Goal: Task Accomplishment & Management: Manage account settings

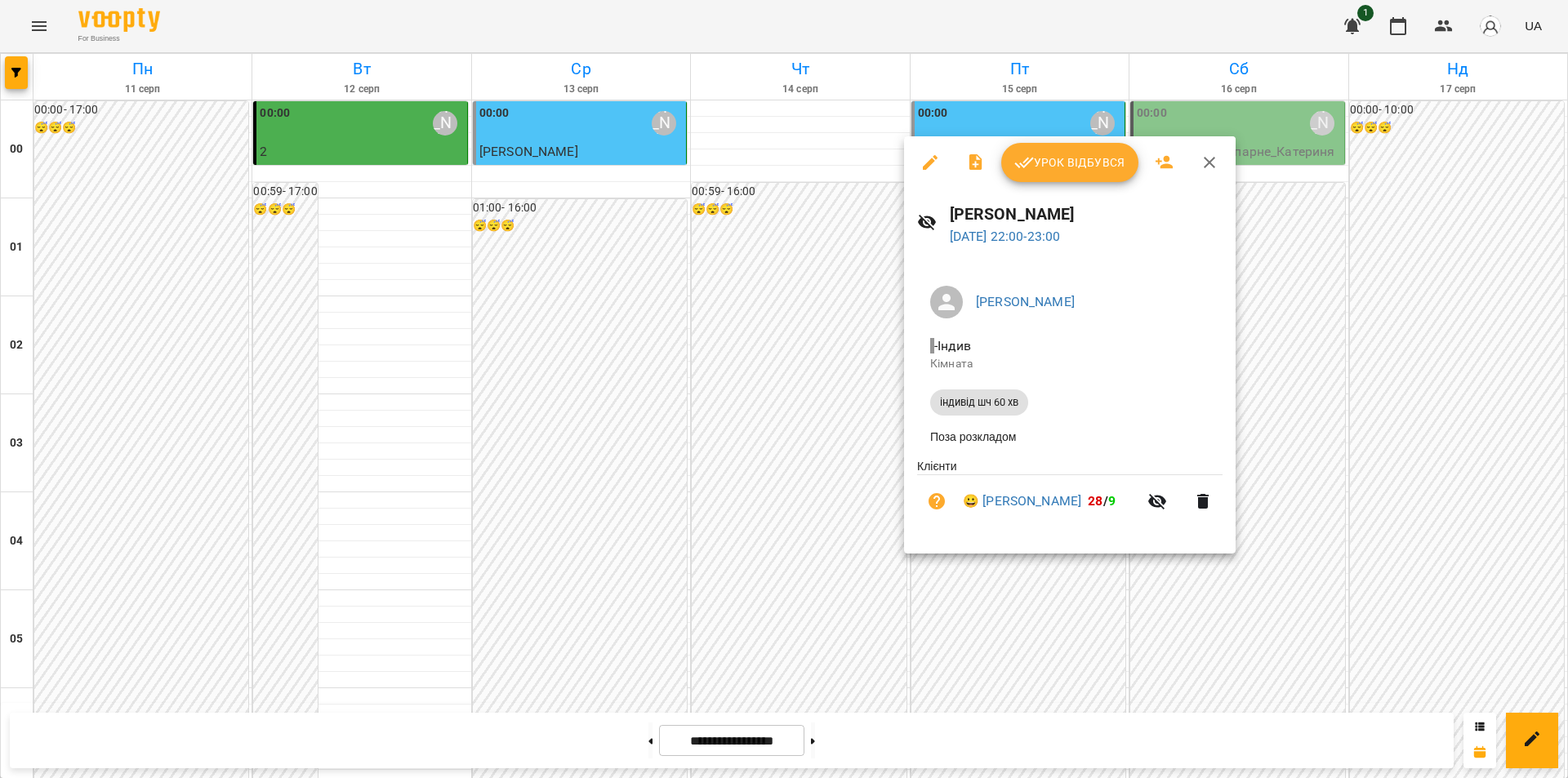
scroll to position [1748, 0]
click at [981, 580] on div at bounding box center [784, 389] width 1568 height 778
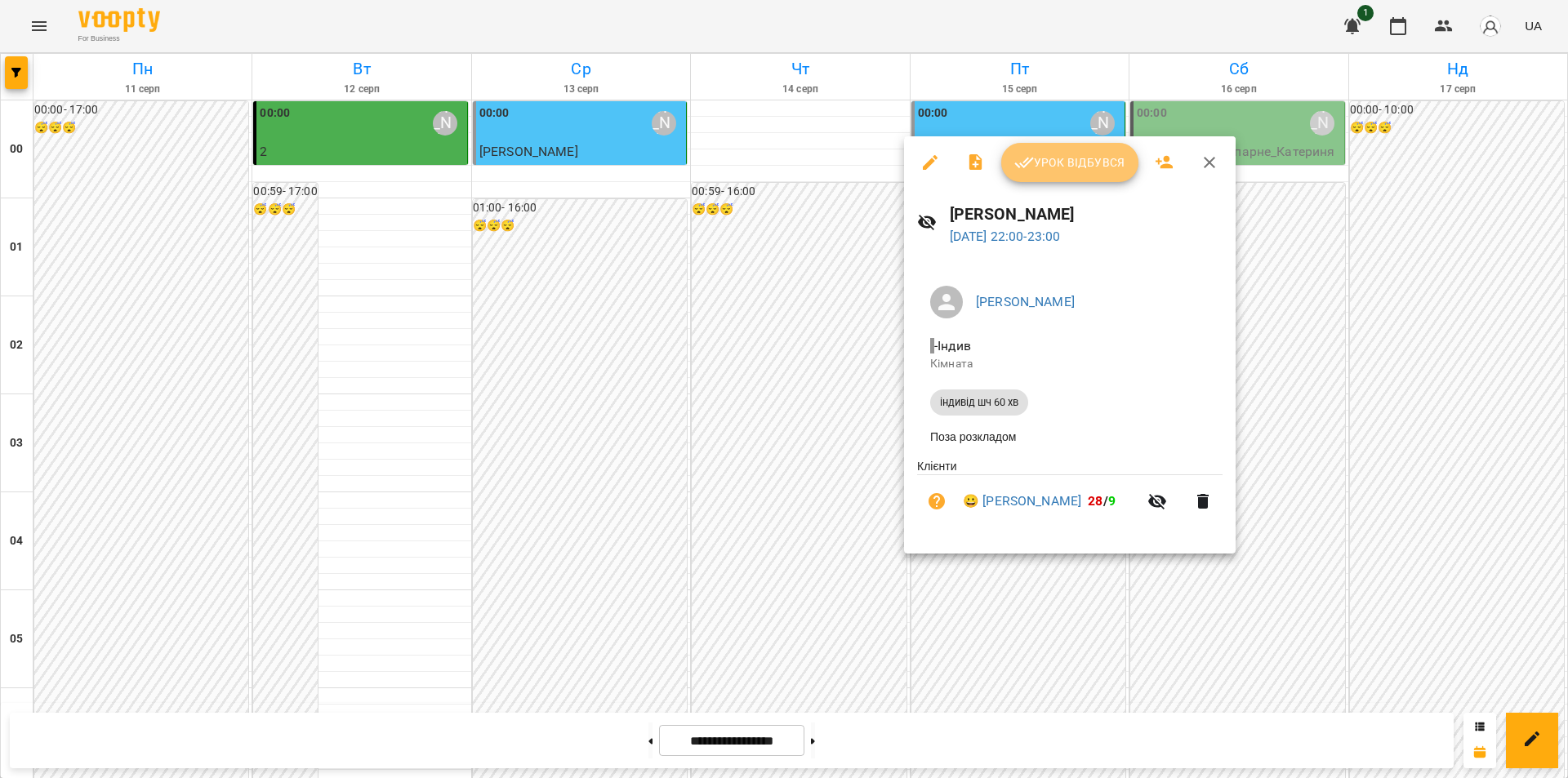
click at [1037, 163] on span "Урок відбувся" at bounding box center [1070, 162] width 111 height 19
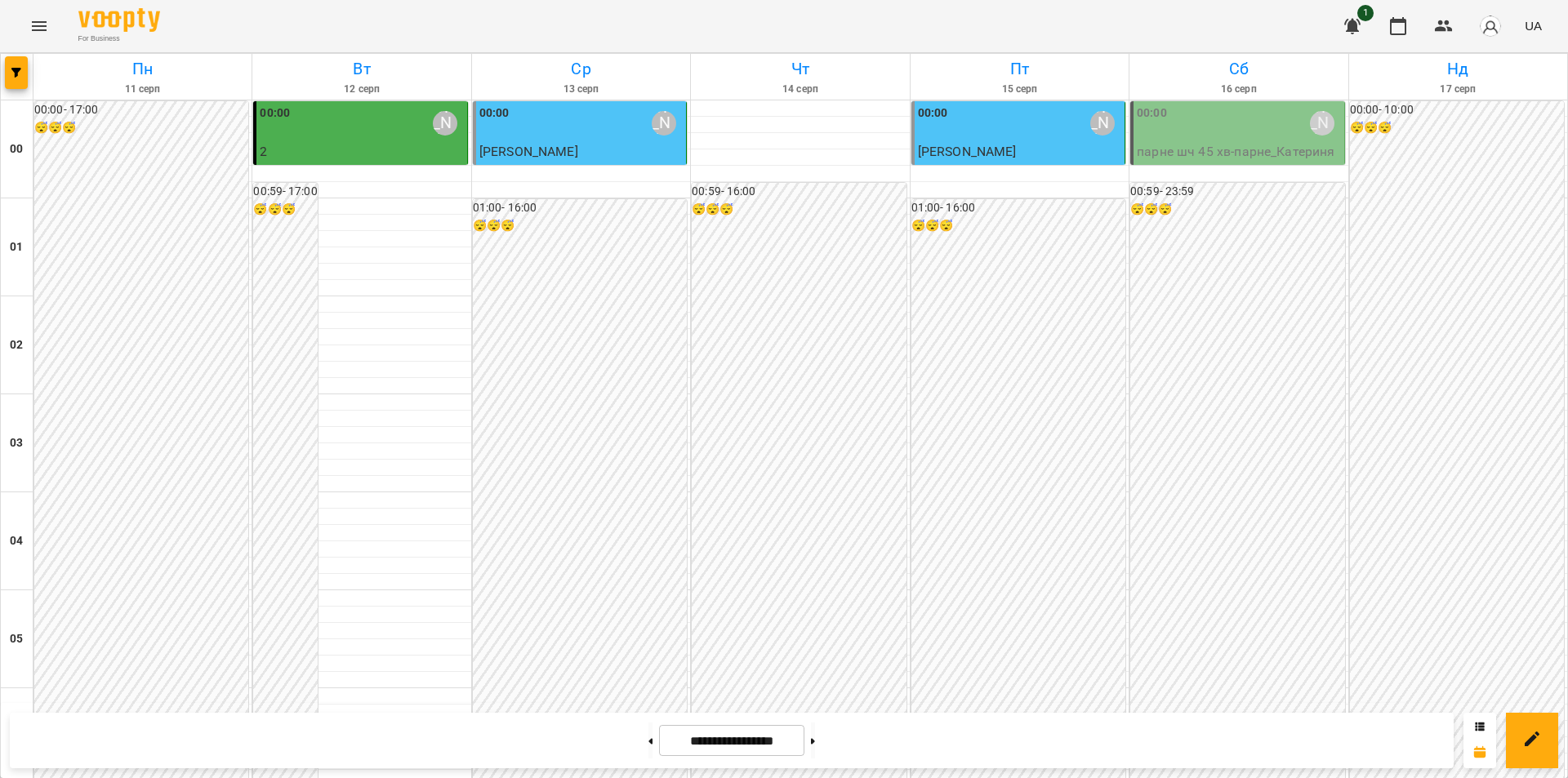
scroll to position [1748, 0]
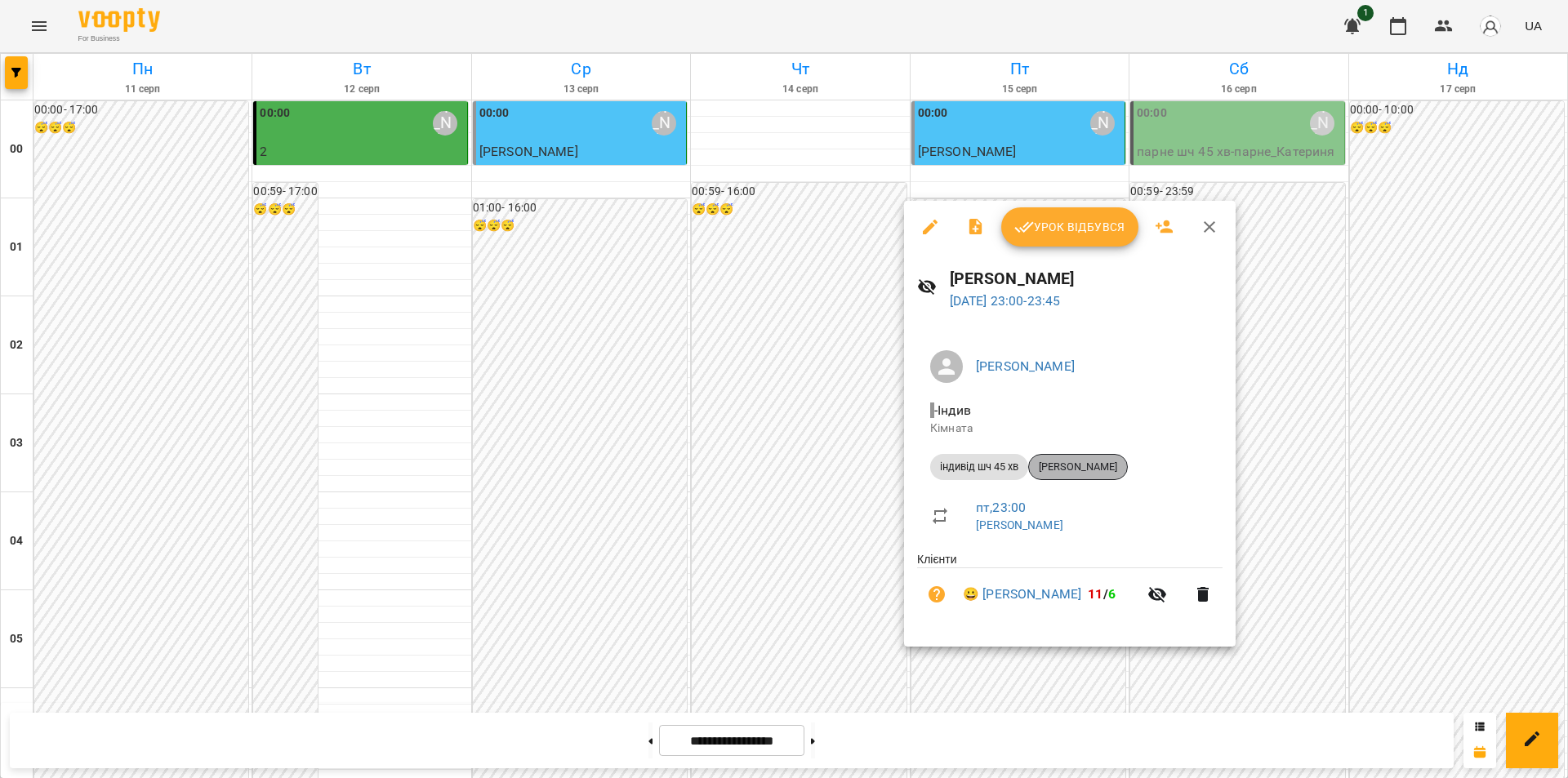
click at [1090, 463] on span "[PERSON_NAME]" at bounding box center [1078, 467] width 98 height 14
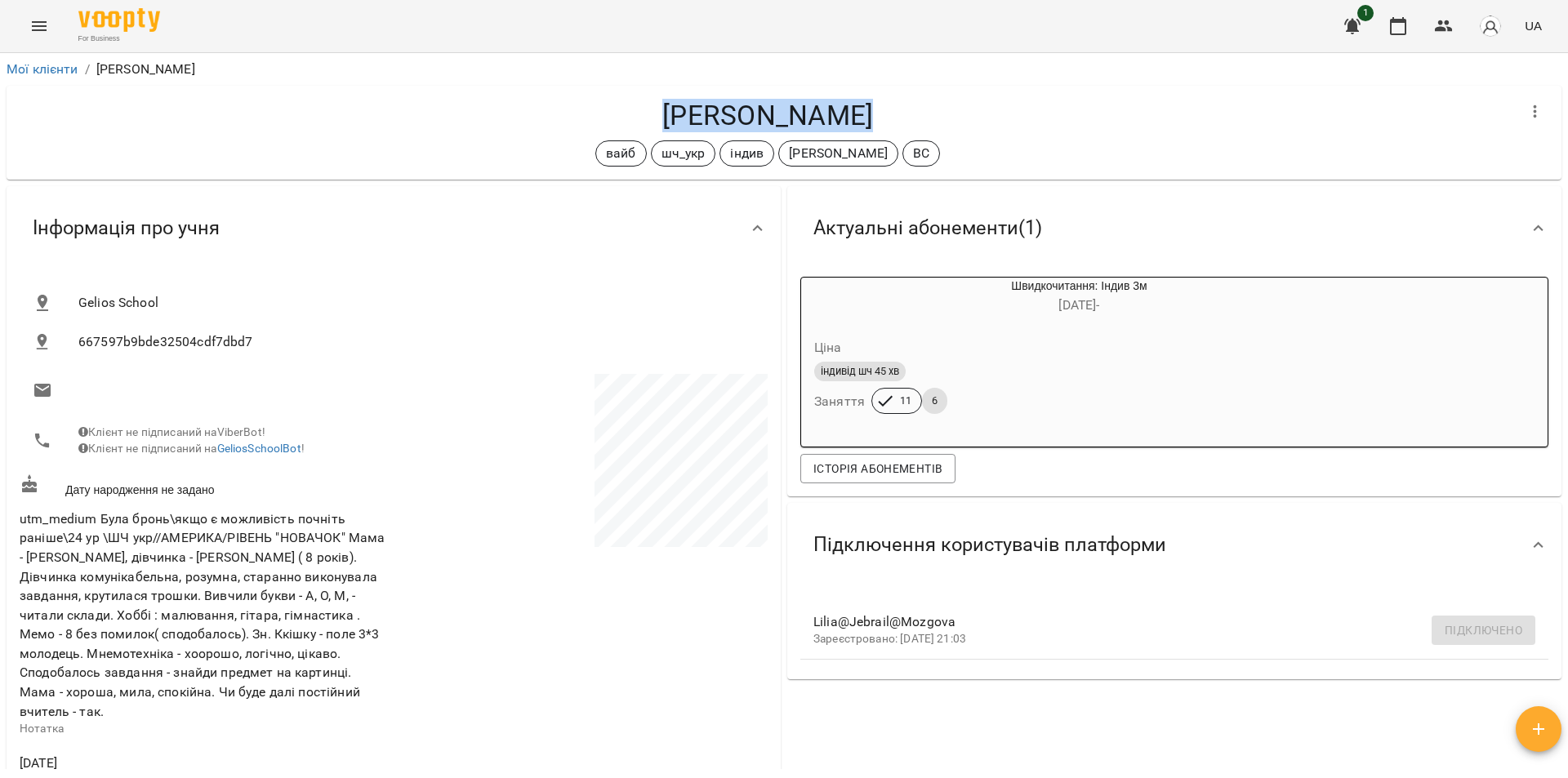
drag, startPoint x: 915, startPoint y: 121, endPoint x: 676, endPoint y: 127, distance: 239.1
click at [676, 127] on h4 "[PERSON_NAME]" at bounding box center [767, 116] width 1496 height 34
copy h4 "[PERSON_NAME]"
